Goal: Information Seeking & Learning: Compare options

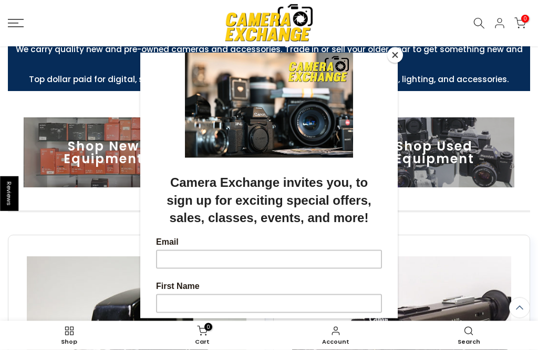
scroll to position [249, 0]
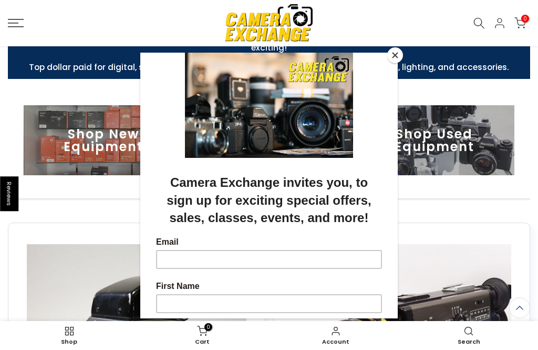
click at [395, 62] on button "Close" at bounding box center [395, 55] width 16 height 16
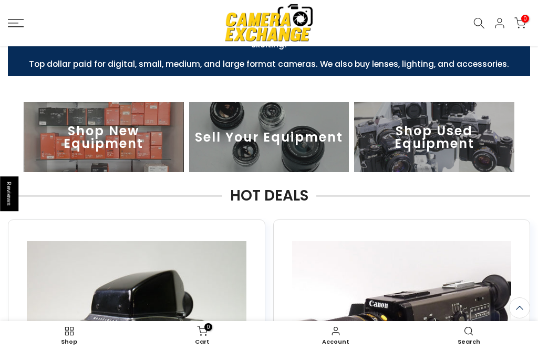
scroll to position [252, 0]
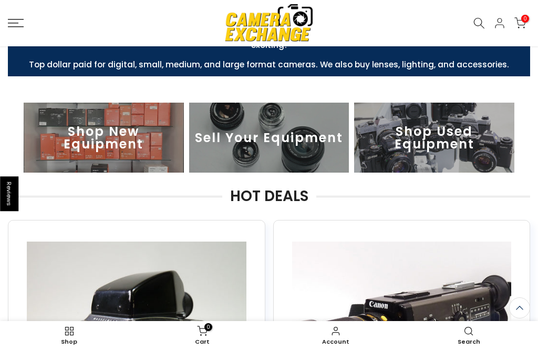
click at [448, 140] on img at bounding box center [434, 138] width 160 height 70
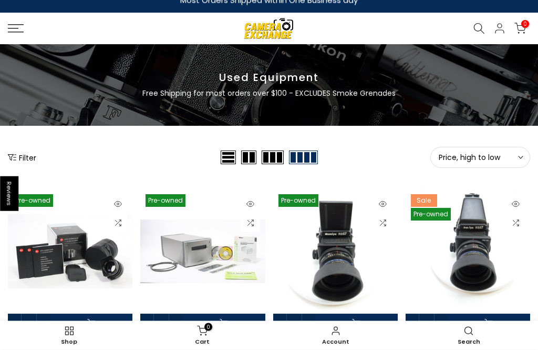
scroll to position [13, 0]
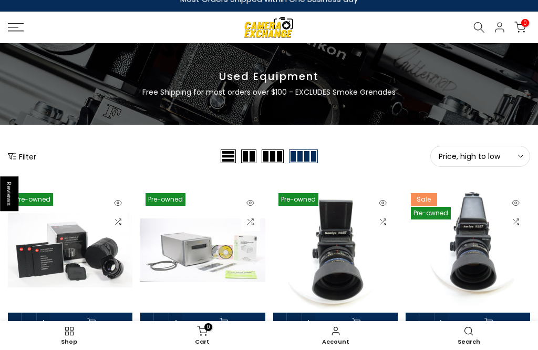
click at [26, 161] on button "Filter" at bounding box center [22, 156] width 28 height 11
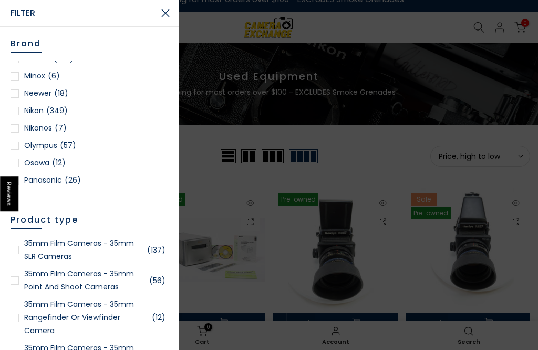
scroll to position [911, 0]
click at [20, 114] on link "Nikon (349)" at bounding box center [90, 110] width 158 height 13
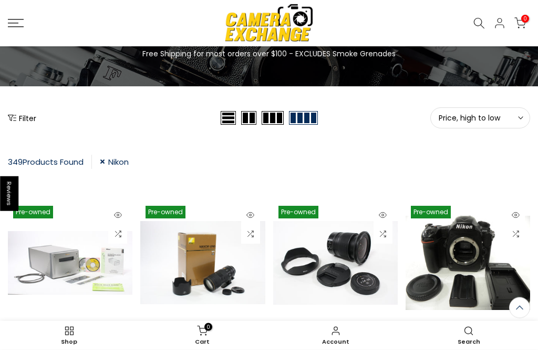
scroll to position [66, 0]
click at [30, 120] on button "Filter" at bounding box center [22, 118] width 28 height 11
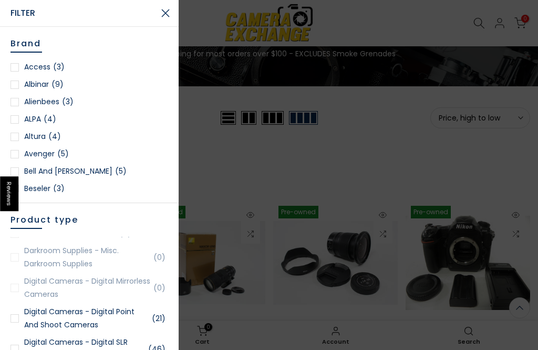
scroll to position [346, 0]
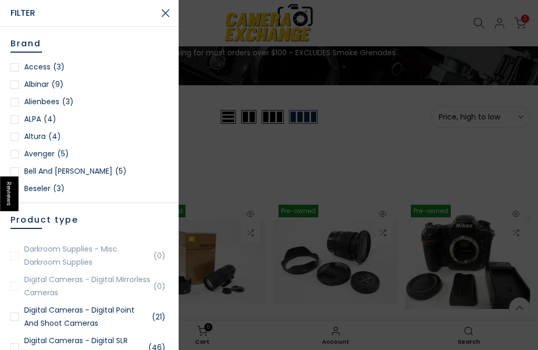
click at [52, 282] on ul "35mm Film Cameras - 35mm SLR Cameras (20) 35mm Film Cameras - 35mm Point and Sh…" at bounding box center [90, 302] width 158 height 131
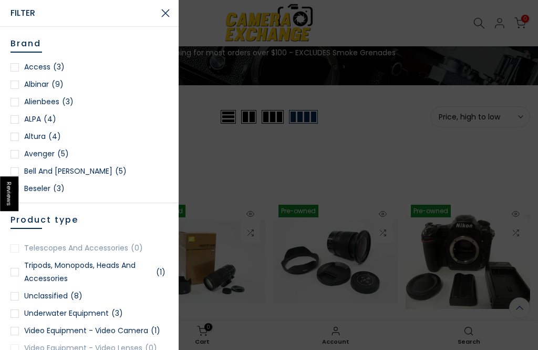
scroll to position [2598, 0]
click at [375, 148] on div at bounding box center [269, 175] width 538 height 350
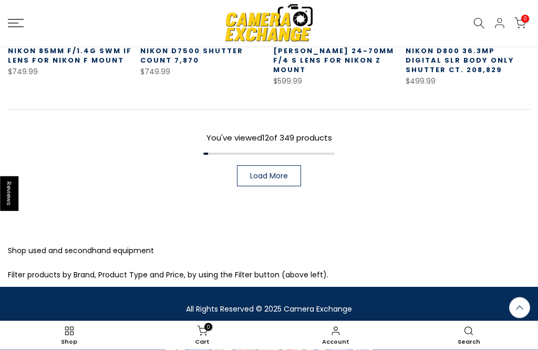
scroll to position [796, 0]
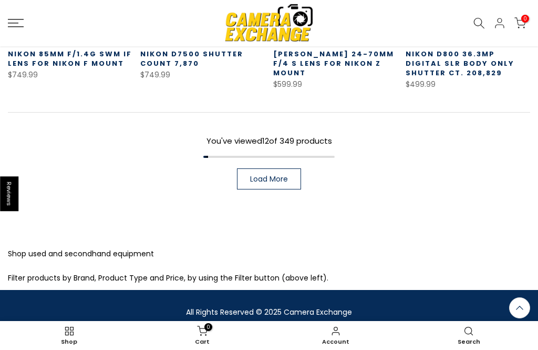
click at [288, 179] on span "Load More" at bounding box center [269, 178] width 38 height 7
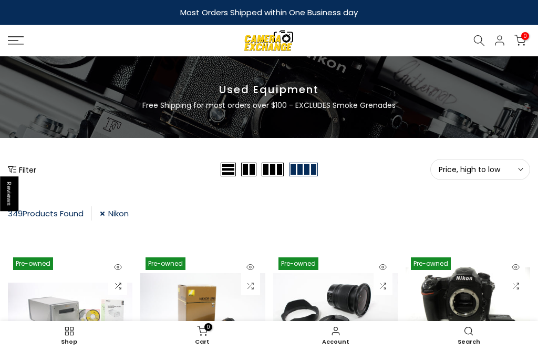
click at [482, 173] on span "Price, high to low" at bounding box center [480, 169] width 83 height 9
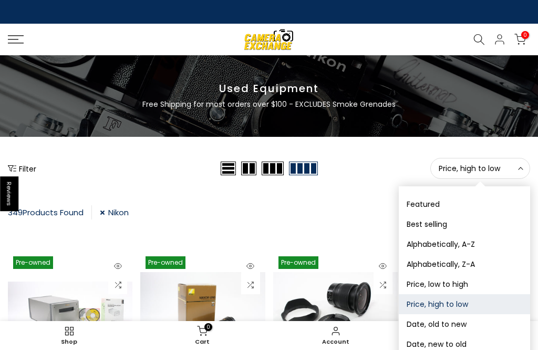
click at [377, 172] on div "Price, high to low Sort Sort by: Featured Best selling Alphabetically, A-Z Alph…" at bounding box center [426, 168] width 210 height 21
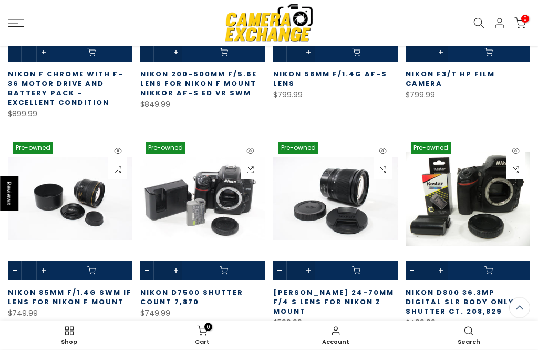
scroll to position [558, 0]
click at [355, 300] on link "[PERSON_NAME] 24-70mm f/4 S Lens for Nikon Z Mount" at bounding box center [333, 301] width 121 height 29
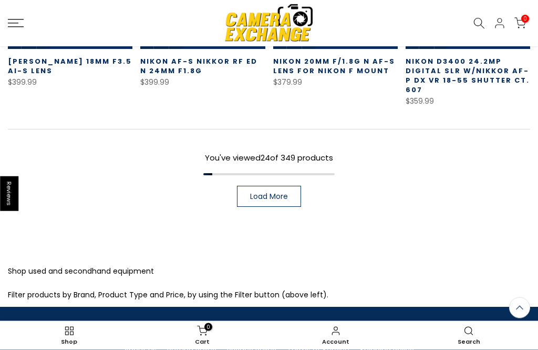
scroll to position [1434, 0]
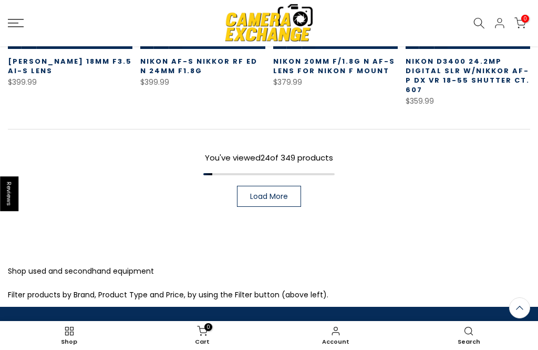
click at [278, 196] on span "Load More" at bounding box center [269, 195] width 38 height 7
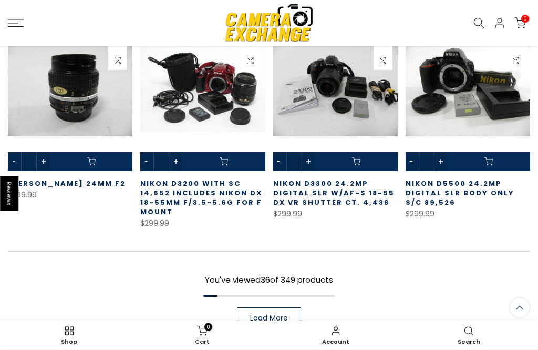
scroll to position [1958, 0]
click at [275, 319] on span "Load More" at bounding box center [269, 317] width 38 height 7
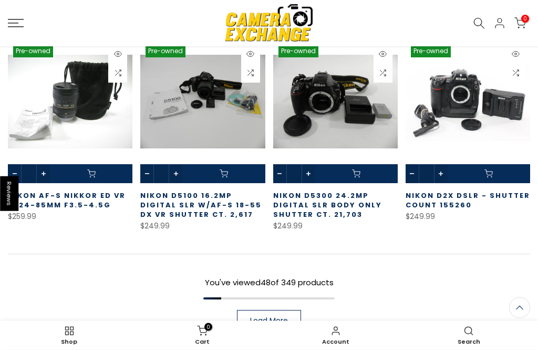
scroll to position [2601, 0]
click at [284, 320] on span "Load More" at bounding box center [269, 319] width 38 height 7
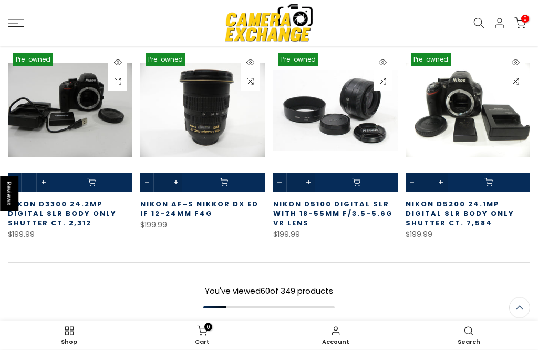
scroll to position [3239, 0]
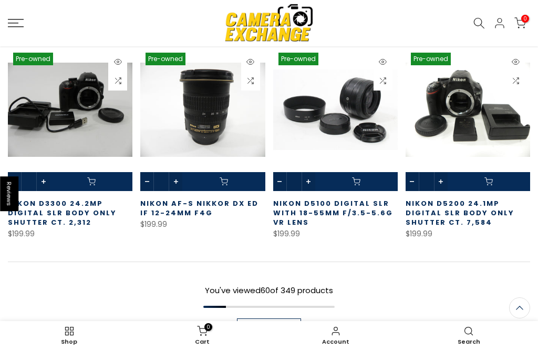
click at [281, 325] on span "Load More" at bounding box center [269, 328] width 38 height 7
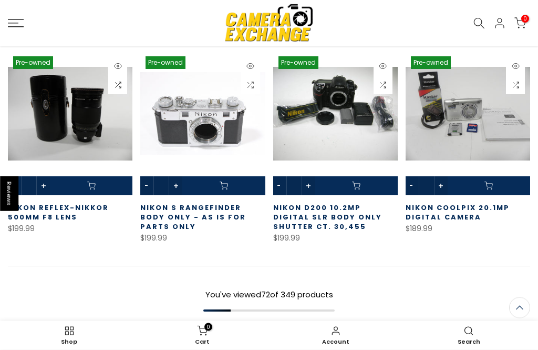
scroll to position [3862, 0]
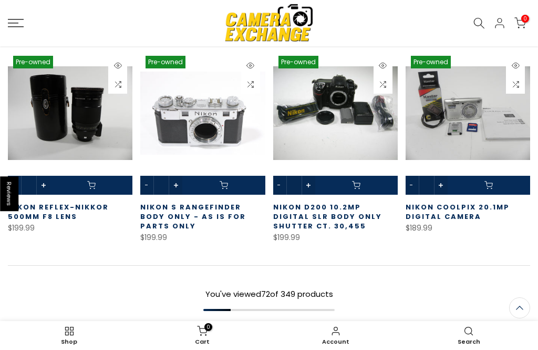
click at [282, 328] on span "Load More" at bounding box center [269, 331] width 38 height 7
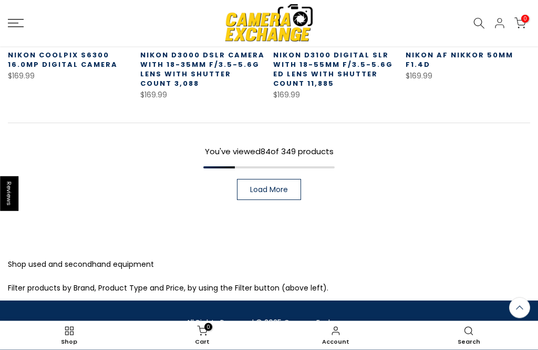
scroll to position [4641, 0]
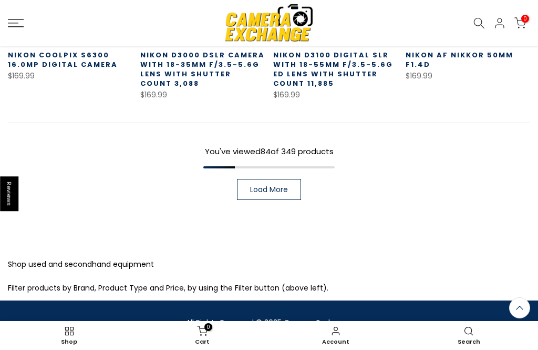
click at [279, 186] on span "Load More" at bounding box center [269, 189] width 38 height 7
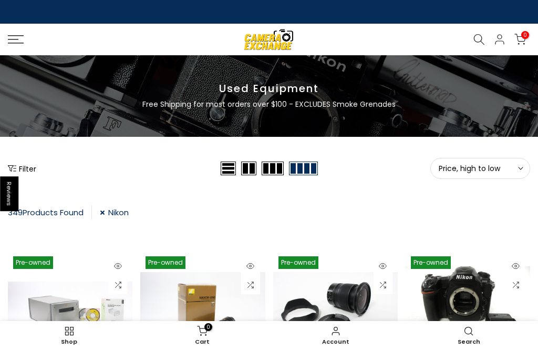
click at [470, 173] on button "Price, high to low Sort" at bounding box center [481, 168] width 100 height 21
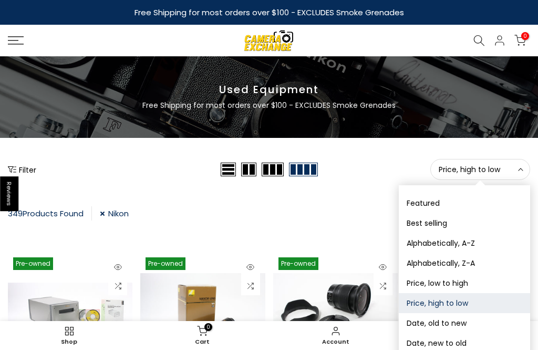
click at [442, 224] on button "Best selling" at bounding box center [464, 223] width 131 height 20
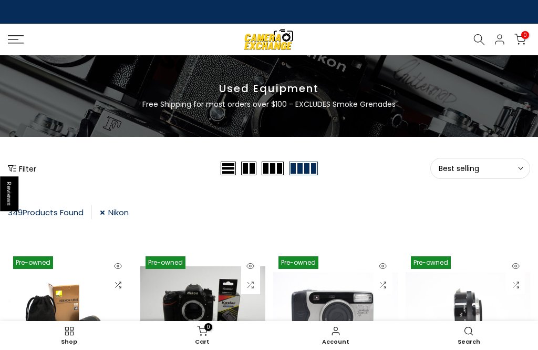
click at [513, 174] on button "Best selling Sort" at bounding box center [481, 168] width 100 height 21
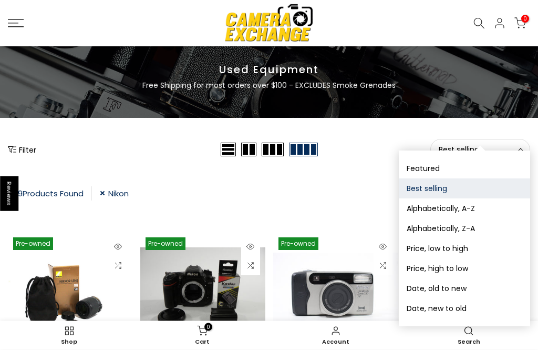
scroll to position [35, 0]
click at [462, 306] on button "Date, new to old" at bounding box center [464, 308] width 131 height 20
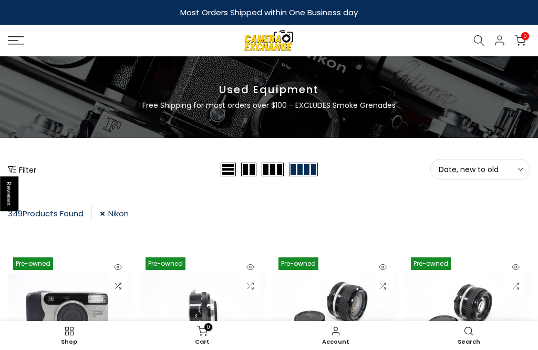
click at [23, 44] on rect at bounding box center [16, 44] width 16 height 1
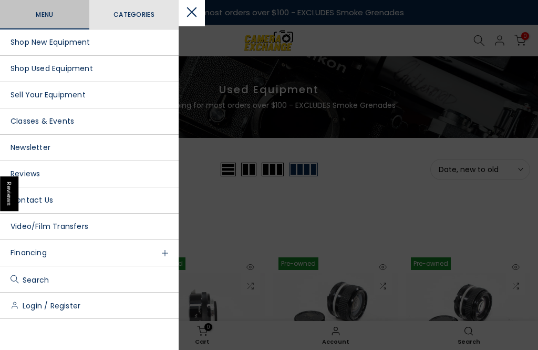
click at [45, 44] on link "Shop New Equipment" at bounding box center [89, 42] width 179 height 26
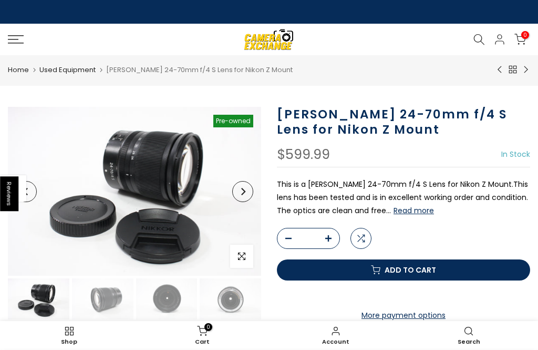
click at [394, 209] on button "Read more" at bounding box center [414, 210] width 40 height 9
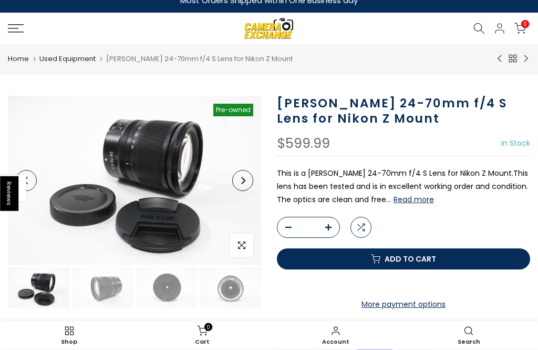
scroll to position [13, 0]
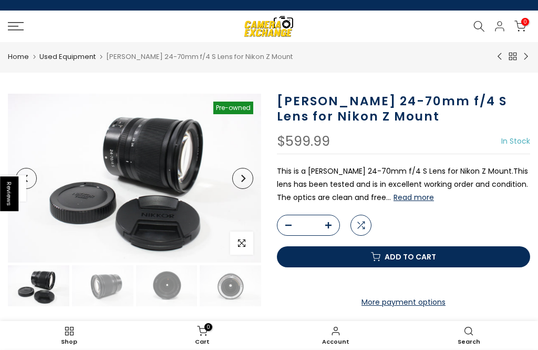
click at [242, 182] on button "Next" at bounding box center [242, 178] width 21 height 21
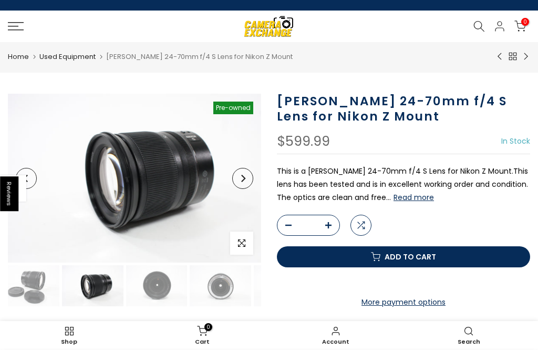
click at [248, 183] on button "Next" at bounding box center [242, 178] width 21 height 21
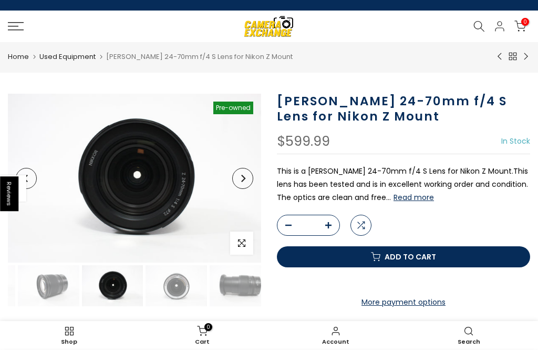
scroll to position [0, 74]
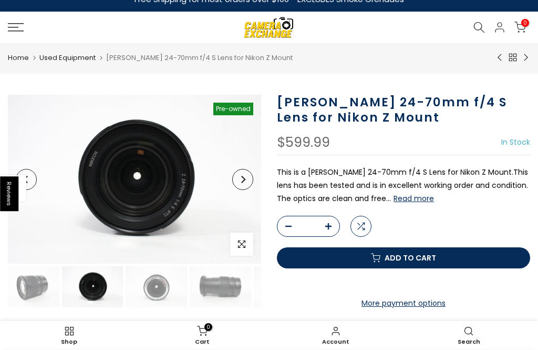
click at [244, 181] on icon "Next" at bounding box center [243, 179] width 4 height 7
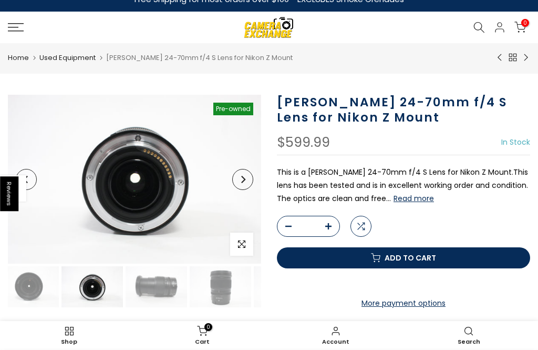
click at [243, 180] on icon "Next" at bounding box center [243, 179] width 4 height 7
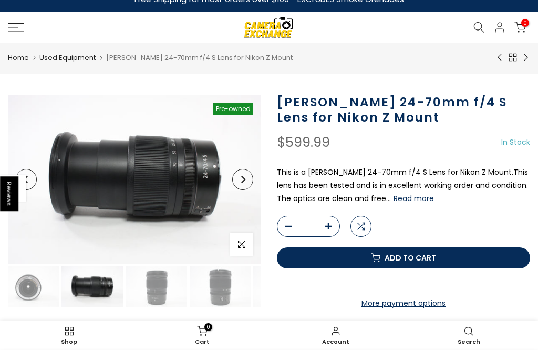
click at [243, 182] on icon "Next" at bounding box center [242, 179] width 7 height 7
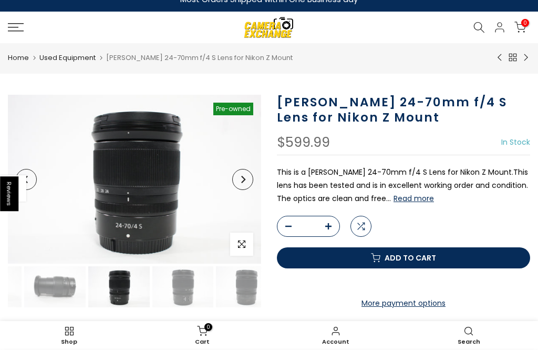
scroll to position [0, 258]
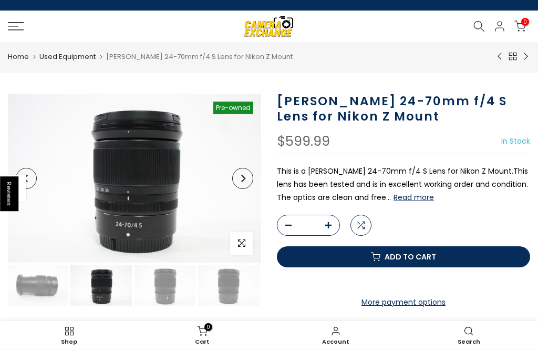
click at [398, 200] on button "Read more" at bounding box center [414, 196] width 40 height 9
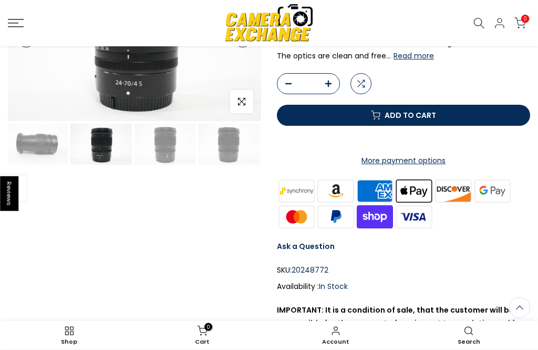
scroll to position [165, 0]
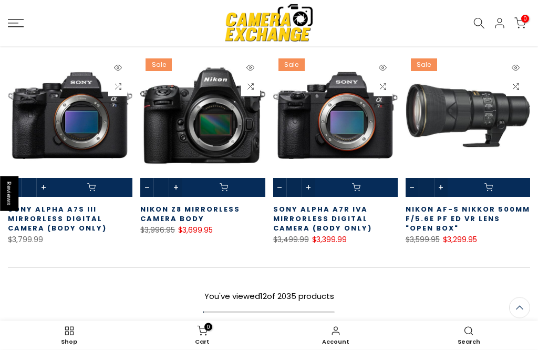
scroll to position [571, 0]
click at [287, 339] on link "Load More" at bounding box center [269, 333] width 64 height 21
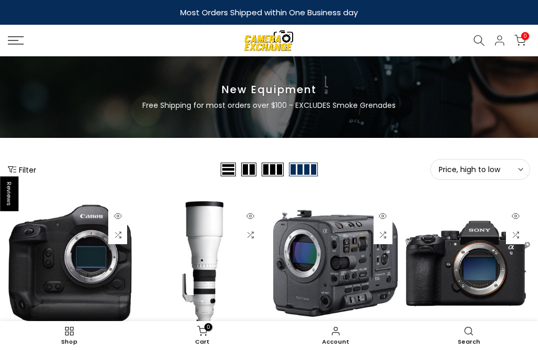
click at [21, 40] on icon at bounding box center [16, 40] width 16 height 8
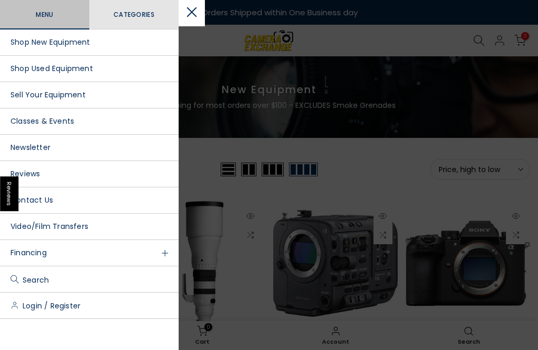
click at [450, 178] on div at bounding box center [269, 175] width 538 height 350
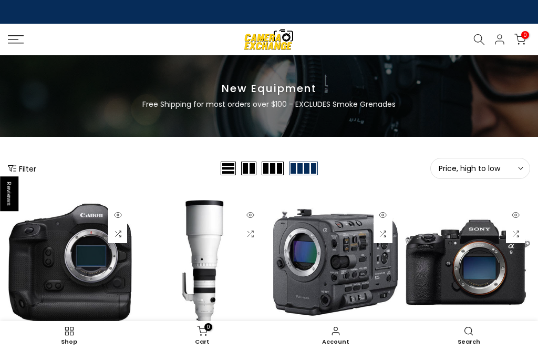
click at [22, 165] on button "Filter" at bounding box center [22, 168] width 28 height 11
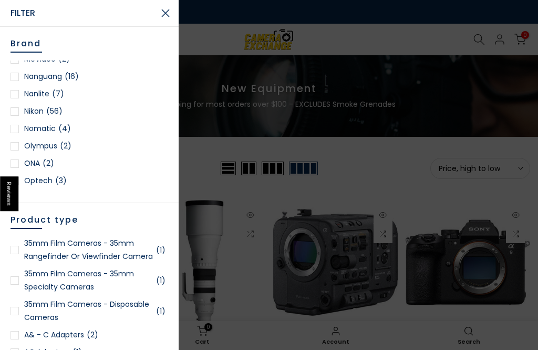
scroll to position [957, 0]
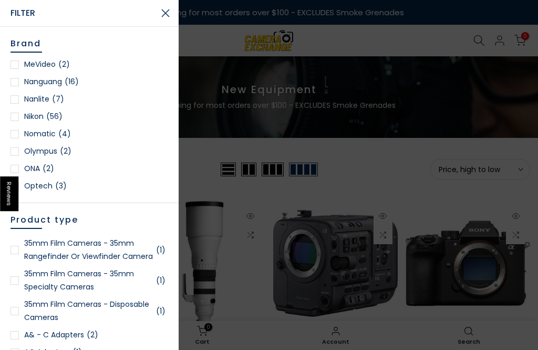
click at [18, 116] on div at bounding box center [15, 117] width 8 height 8
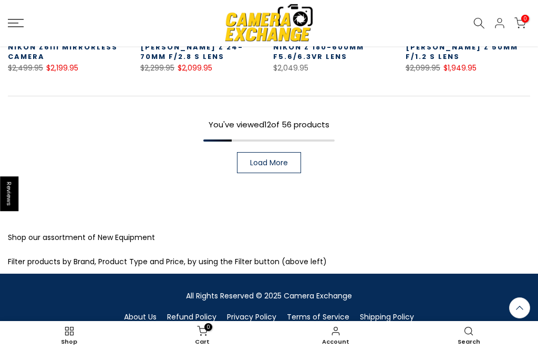
scroll to position [780, 0]
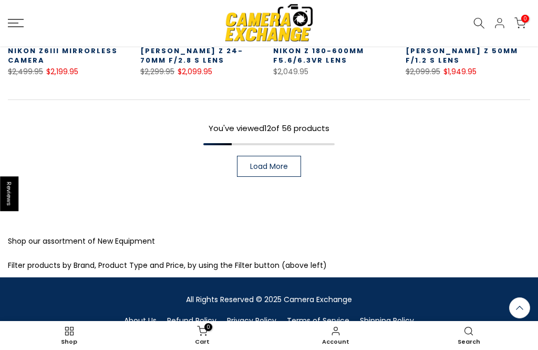
click at [271, 169] on span "Load More" at bounding box center [269, 165] width 38 height 7
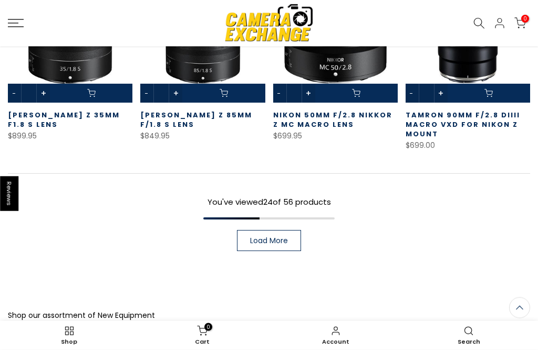
scroll to position [1314, 0]
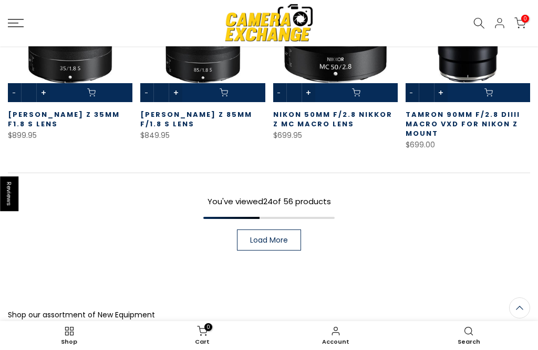
click at [279, 246] on link "Load More" at bounding box center [269, 239] width 64 height 21
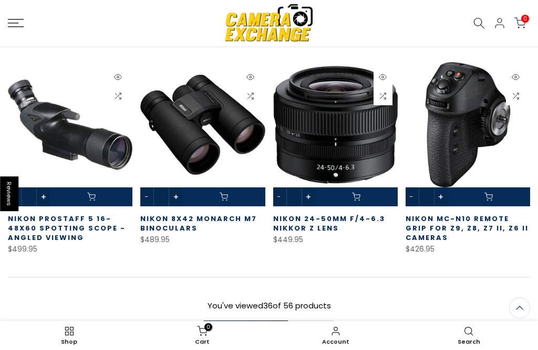
scroll to position [1829, 0]
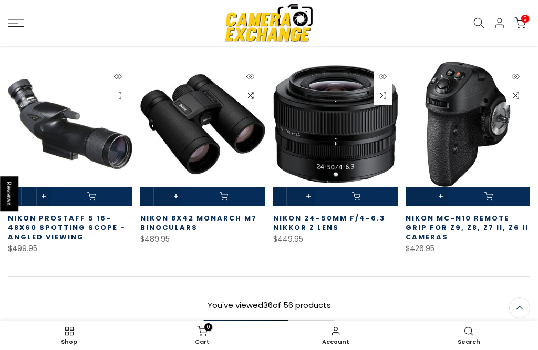
click at [289, 346] on link "Load More" at bounding box center [269, 342] width 64 height 21
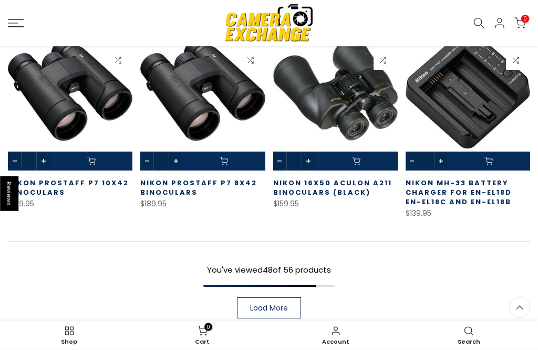
scroll to position [2480, 0]
click at [292, 312] on link "Load More" at bounding box center [269, 307] width 64 height 21
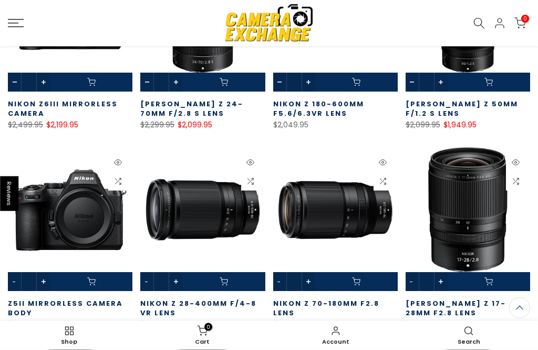
scroll to position [714, 0]
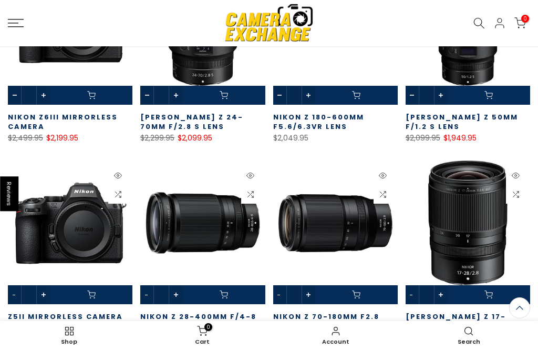
click at [26, 122] on link "Nikon Z6III Mirrorless Camera" at bounding box center [63, 121] width 110 height 19
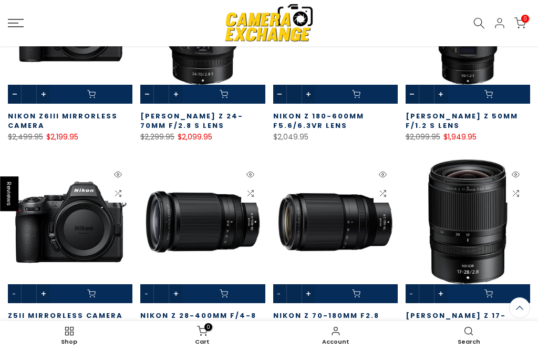
click at [37, 121] on link "Nikon Z6III Mirrorless Camera" at bounding box center [63, 120] width 110 height 19
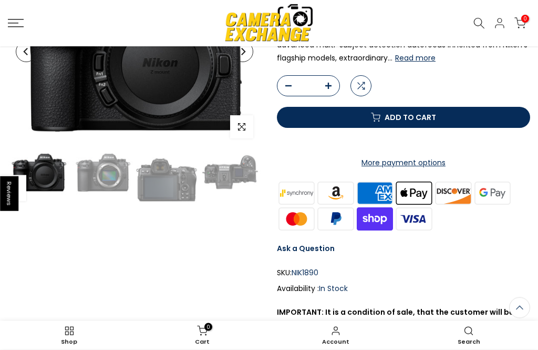
scroll to position [166, 0]
click at [113, 182] on img at bounding box center [103, 172] width 62 height 46
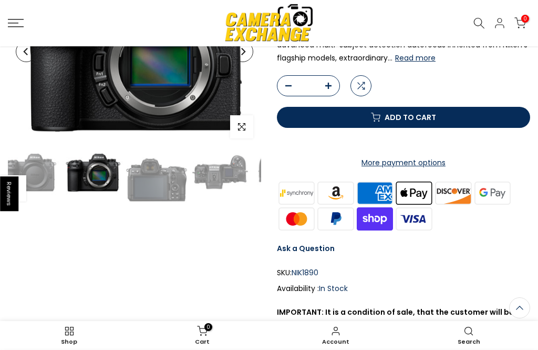
click at [154, 191] on img at bounding box center [157, 180] width 62 height 62
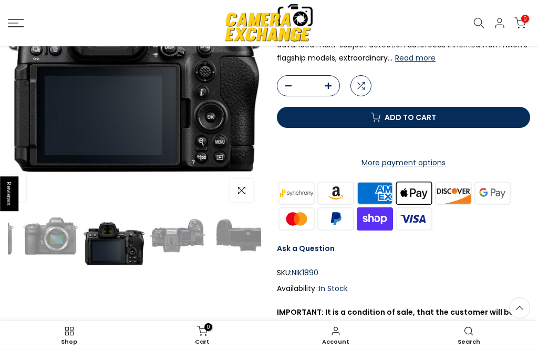
scroll to position [0, 65]
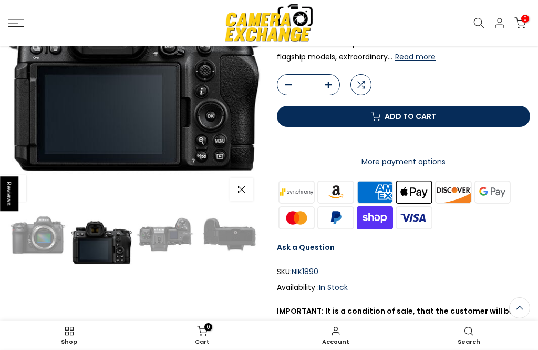
click at [170, 229] on img at bounding box center [166, 234] width 62 height 46
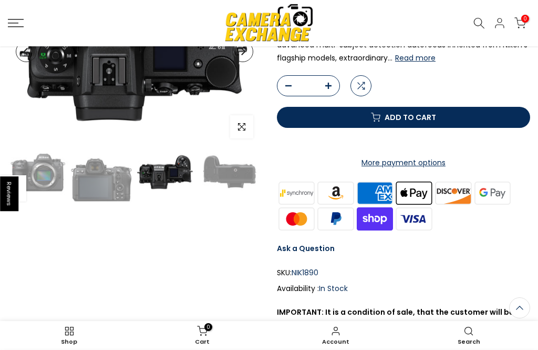
click at [227, 172] on img at bounding box center [230, 172] width 62 height 46
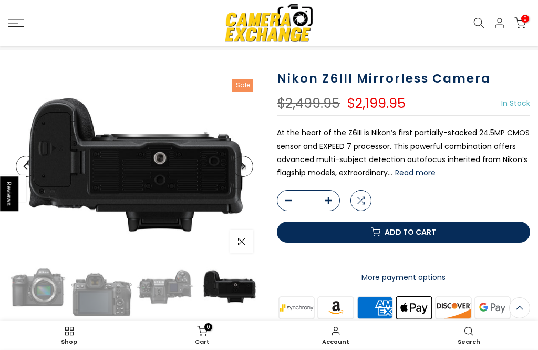
scroll to position [0, 0]
